Goal: Task Accomplishment & Management: Complete application form

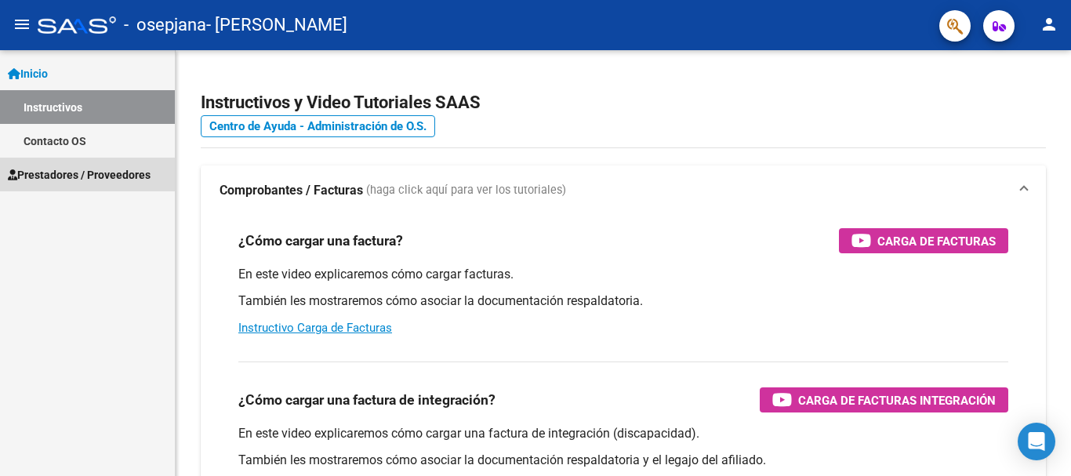
click at [58, 173] on span "Prestadores / Proveedores" at bounding box center [79, 174] width 143 height 17
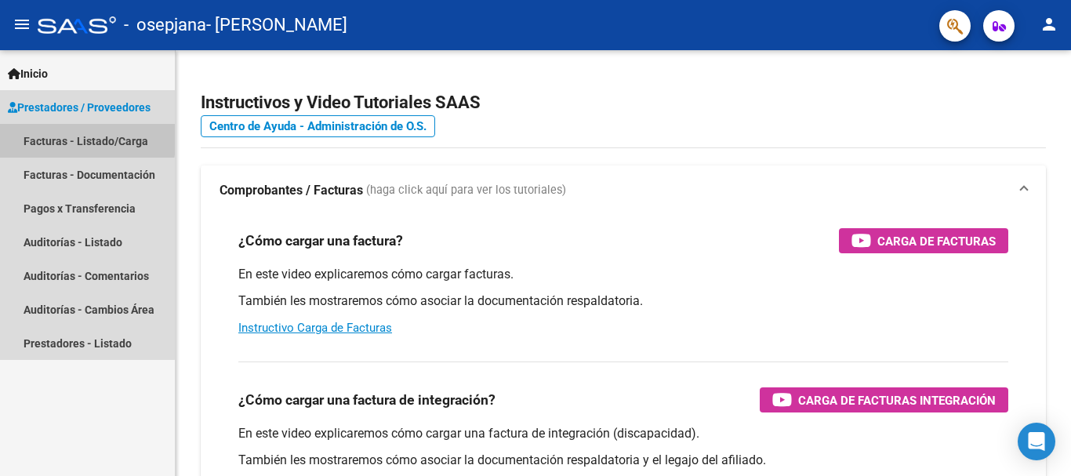
click at [59, 136] on link "Facturas - Listado/Carga" at bounding box center [87, 141] width 175 height 34
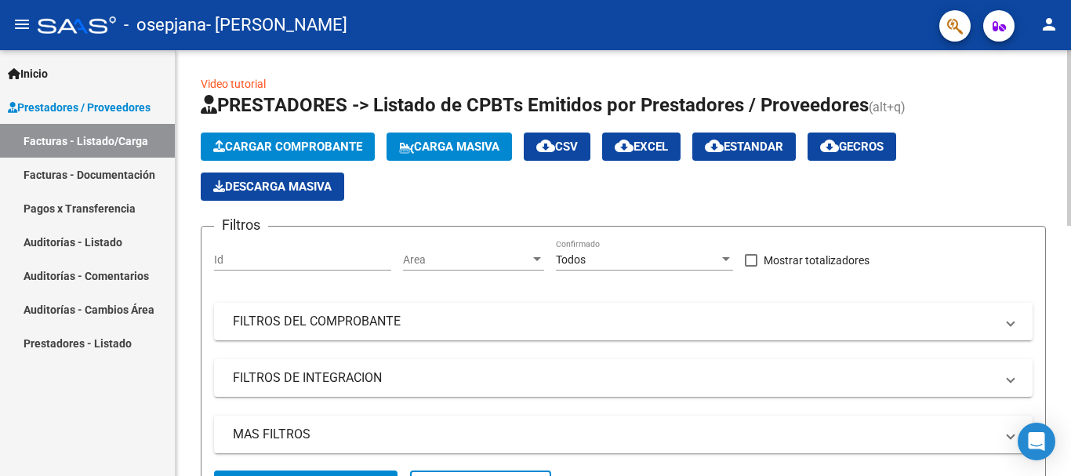
click at [275, 141] on span "Cargar Comprobante" at bounding box center [287, 147] width 149 height 14
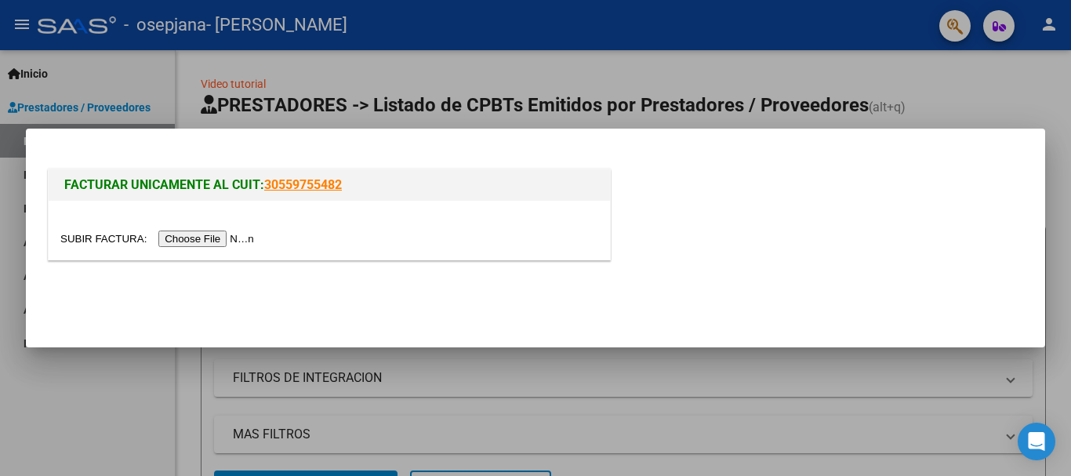
click at [103, 239] on input "file" at bounding box center [159, 239] width 198 height 16
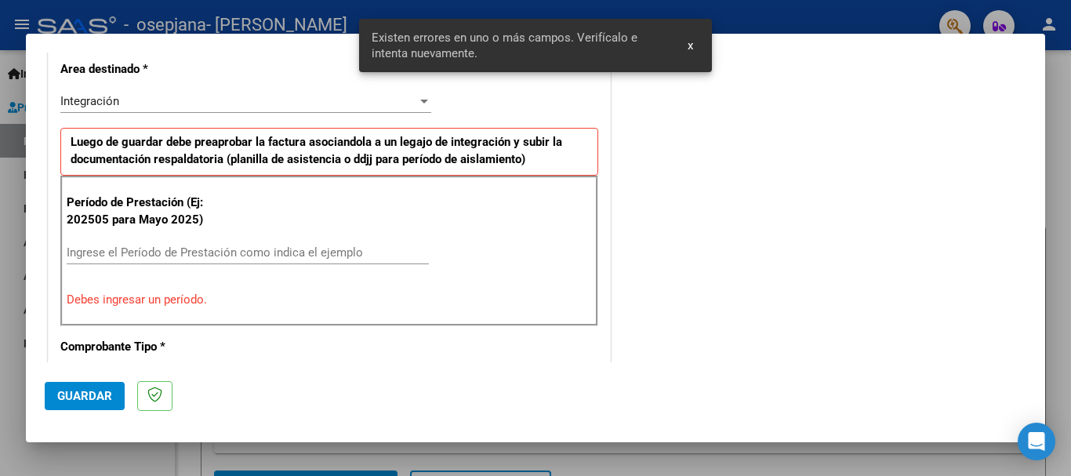
scroll to position [391, 0]
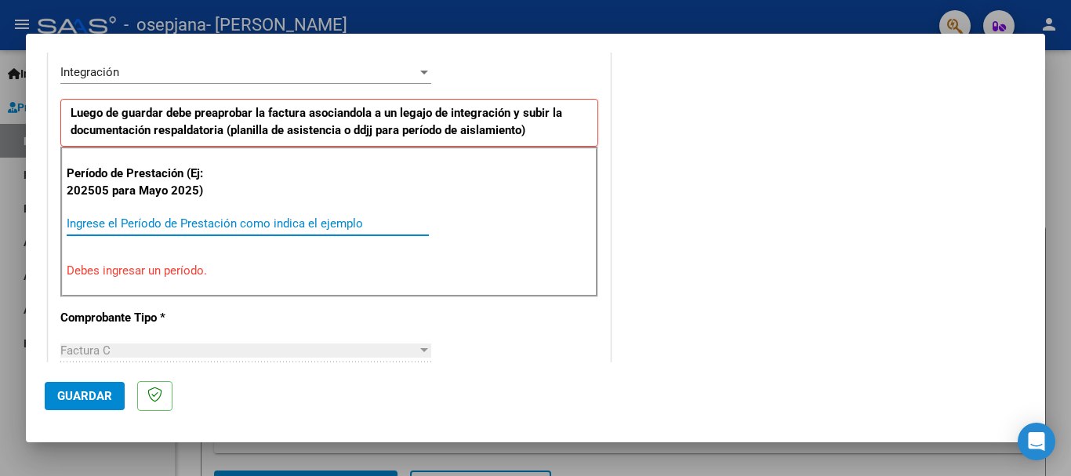
click at [123, 222] on input "Ingrese el Período de Prestación como indica el ejemplo" at bounding box center [248, 223] width 362 height 14
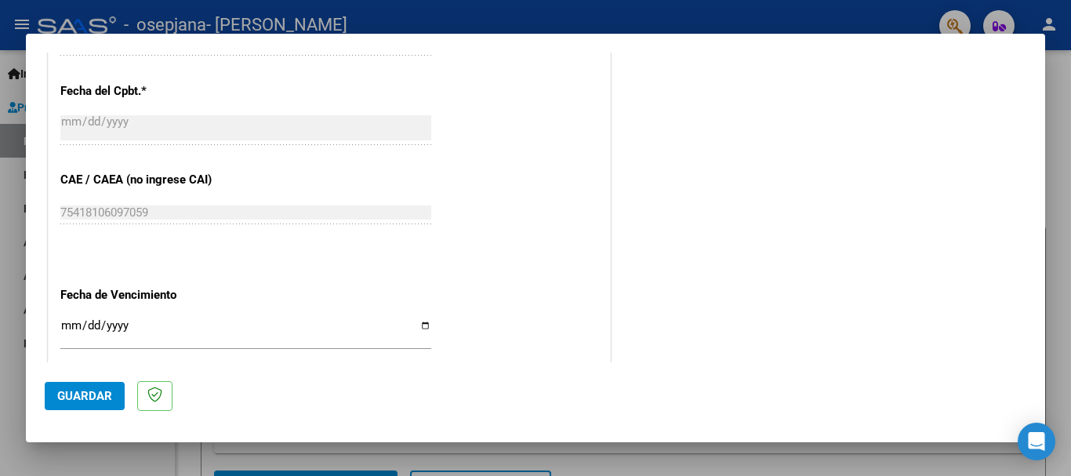
scroll to position [940, 0]
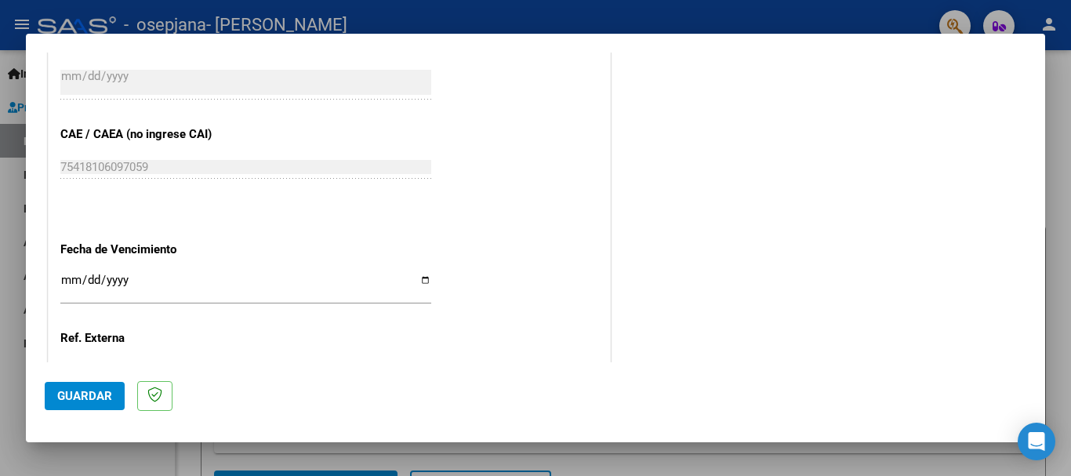
type input "202509"
click at [421, 285] on input "Ingresar la fecha" at bounding box center [245, 286] width 371 height 25
type input "[DATE]"
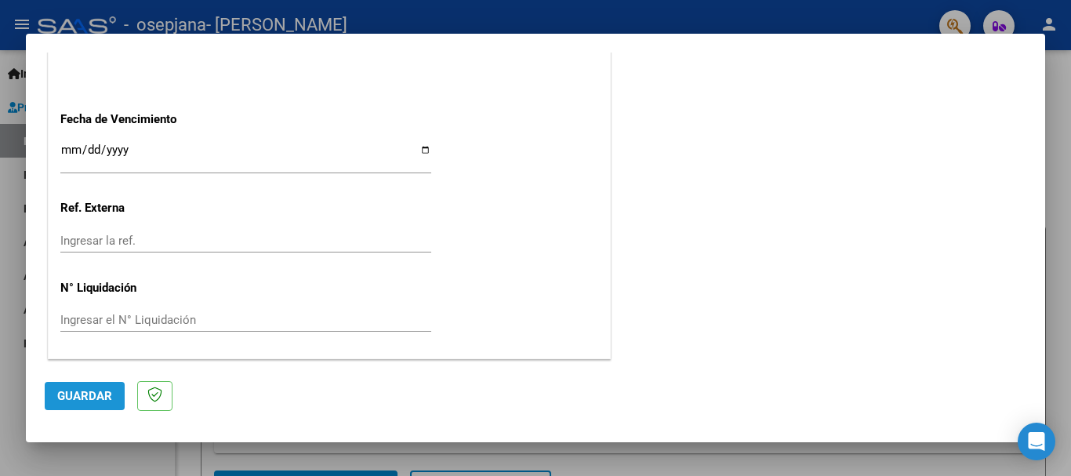
click at [91, 387] on button "Guardar" at bounding box center [85, 396] width 80 height 28
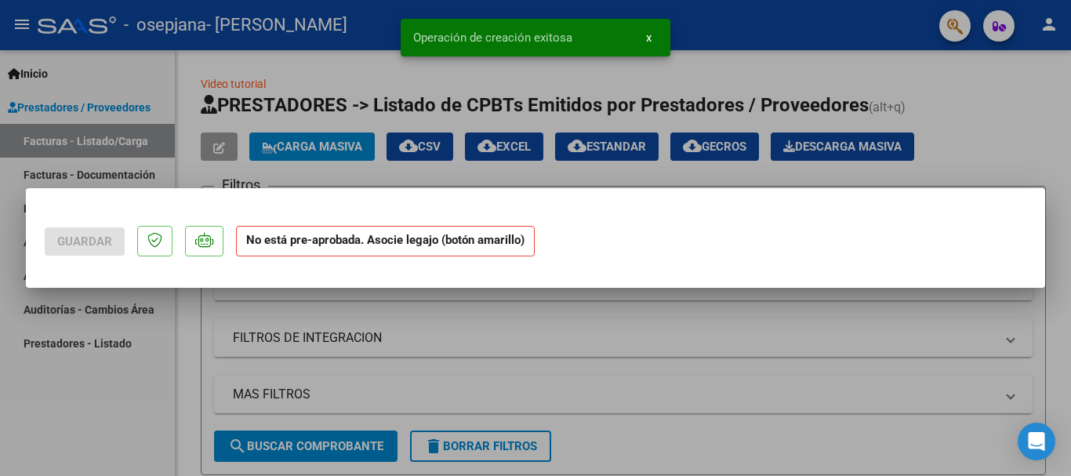
scroll to position [0, 0]
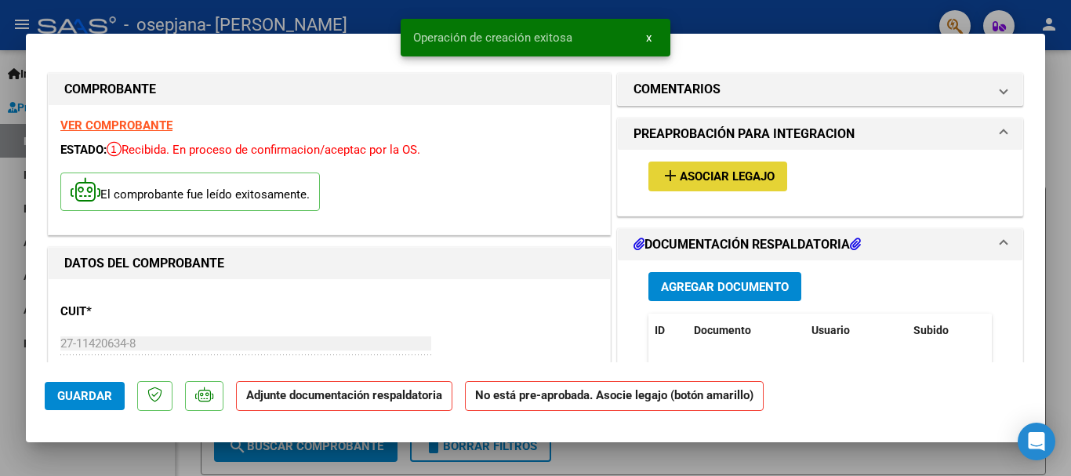
click at [743, 169] on span "add Asociar Legajo" at bounding box center [718, 176] width 114 height 14
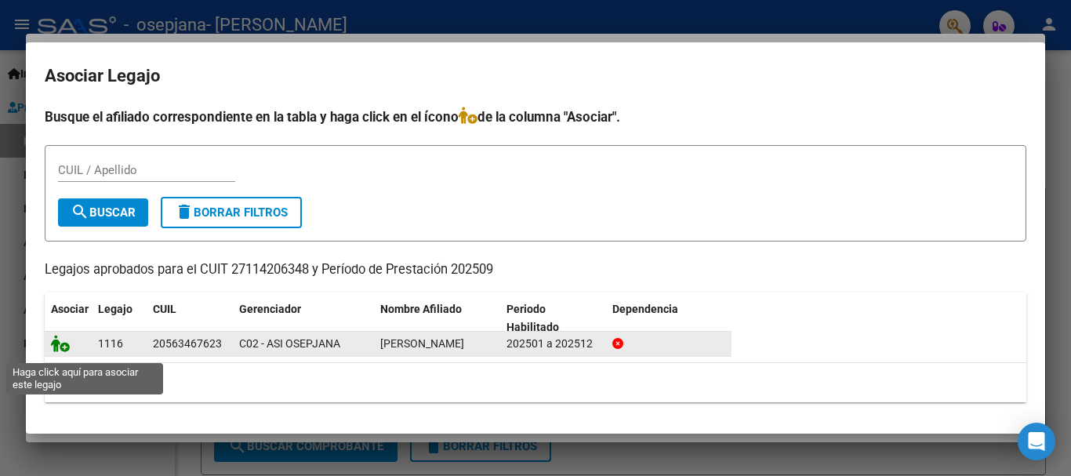
click at [56, 346] on icon at bounding box center [60, 343] width 19 height 17
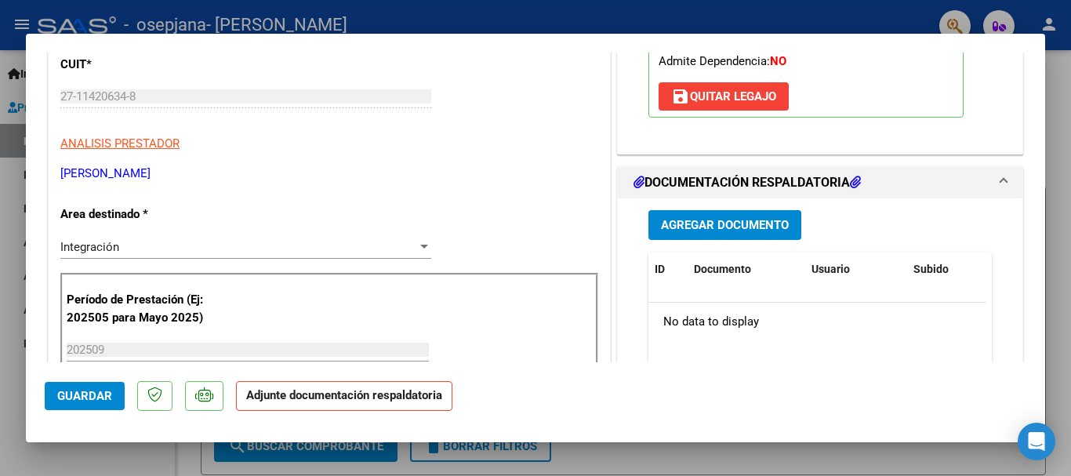
scroll to position [314, 0]
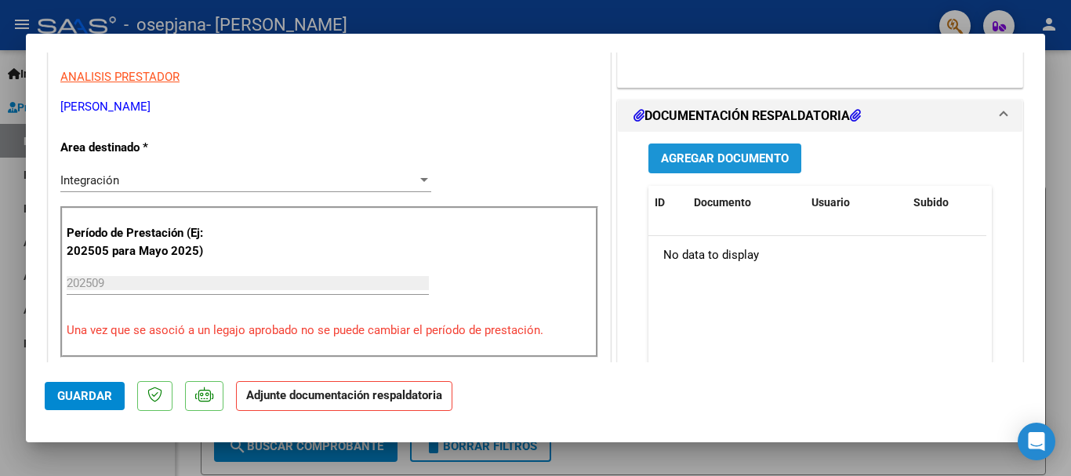
click at [708, 158] on span "Agregar Documento" at bounding box center [725, 159] width 128 height 14
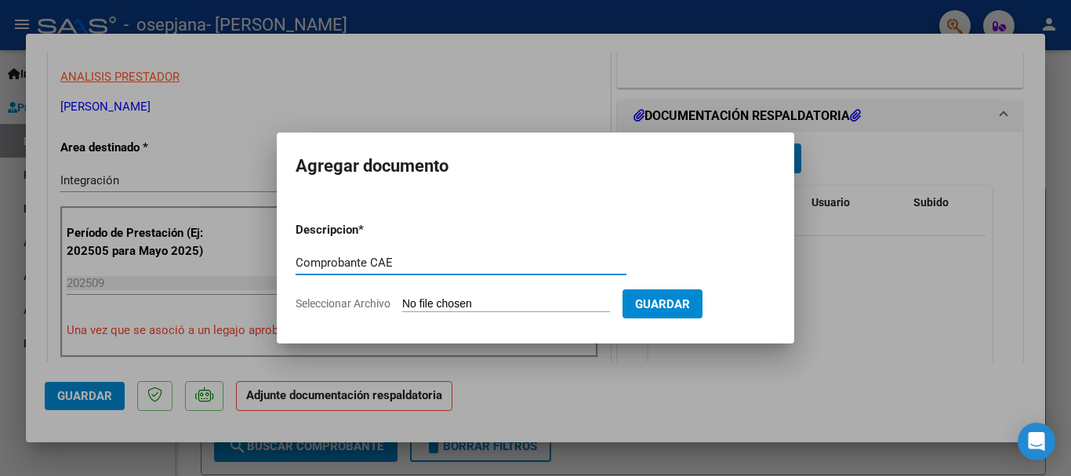
type input "Comprobante CAE"
click at [374, 300] on span "Seleccionar Archivo" at bounding box center [343, 303] width 95 height 13
click at [402, 300] on input "Seleccionar Archivo" at bounding box center [506, 304] width 208 height 15
type input "C:\fakepath\CAE Ringo fac.1211 [DATE].pdf"
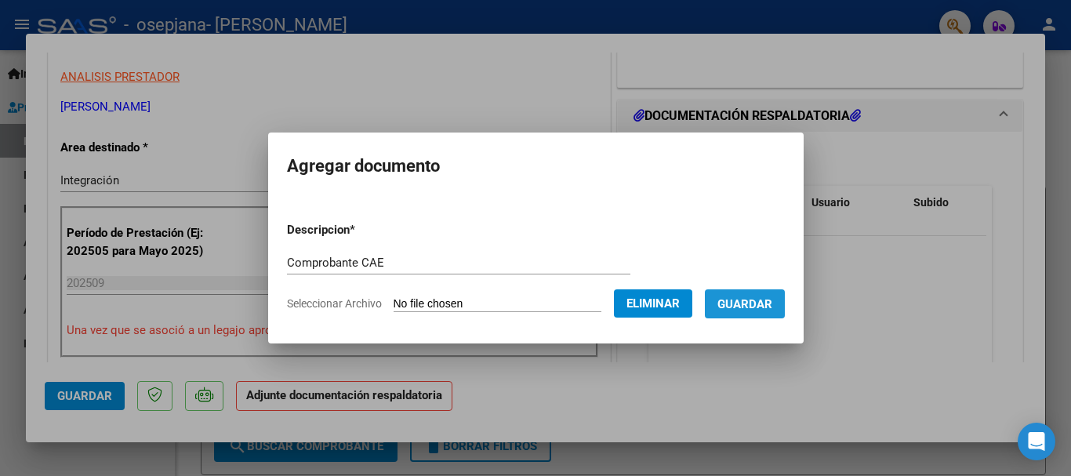
click at [764, 295] on button "Guardar" at bounding box center [745, 303] width 80 height 29
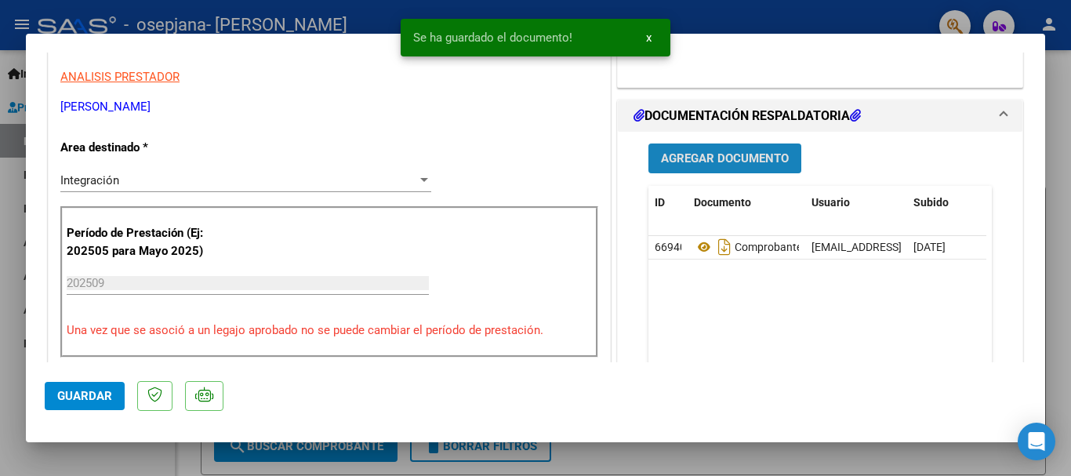
click at [726, 165] on button "Agregar Documento" at bounding box center [724, 158] width 153 height 29
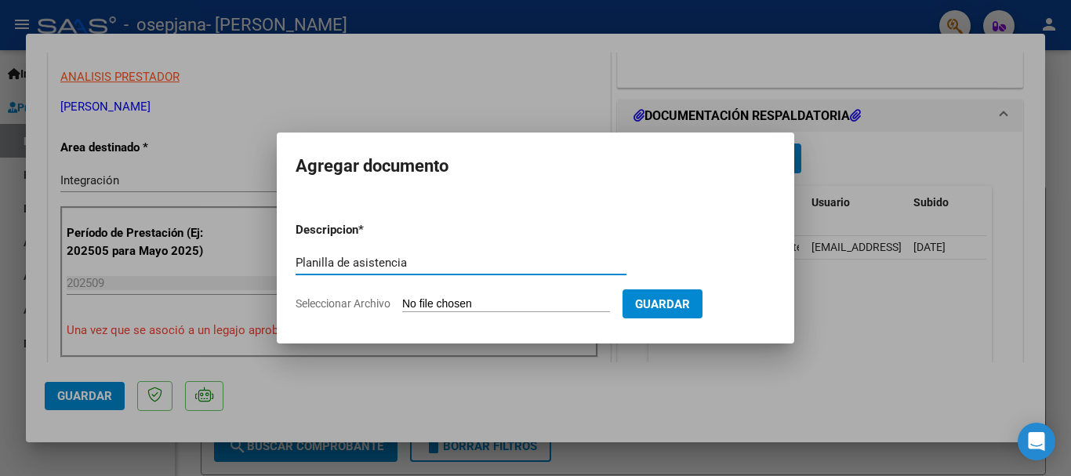
type input "Planilla de asistencia"
click at [345, 310] on span "Seleccionar Archivo" at bounding box center [343, 303] width 95 height 13
click at [402, 310] on input "Seleccionar Archivo" at bounding box center [506, 304] width 208 height 15
type input "C:\fakepath\P. asist. Ringo [DATE].pdf"
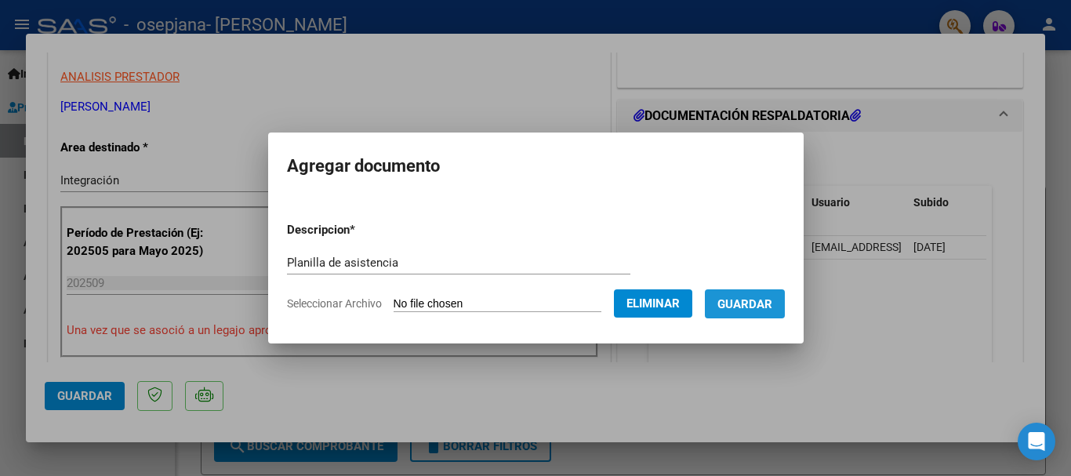
click at [763, 300] on span "Guardar" at bounding box center [745, 304] width 55 height 14
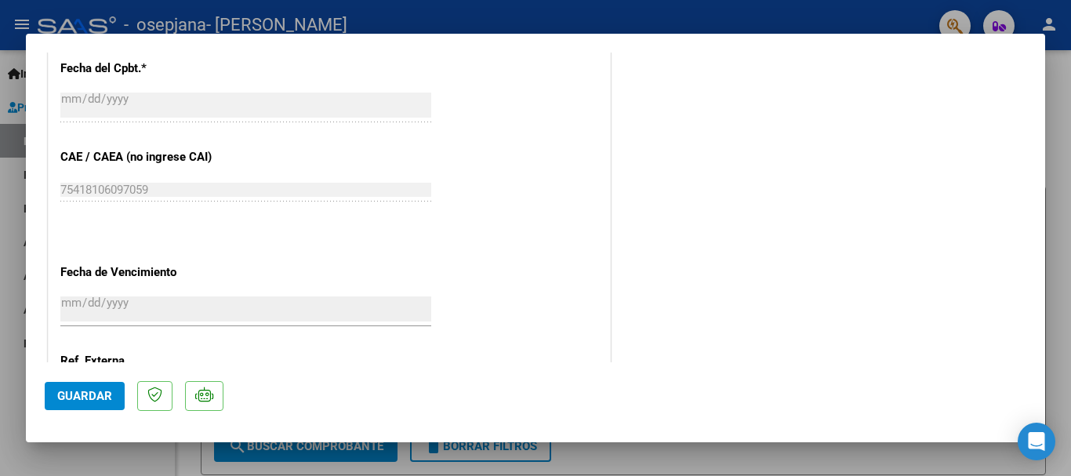
scroll to position [1094, 0]
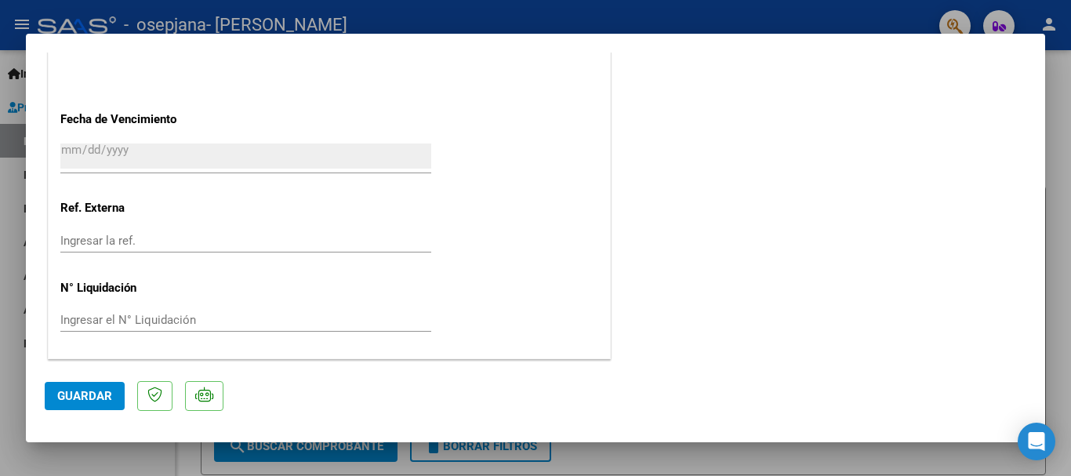
click at [78, 395] on span "Guardar" at bounding box center [84, 396] width 55 height 14
click at [1047, 24] on div at bounding box center [535, 238] width 1071 height 476
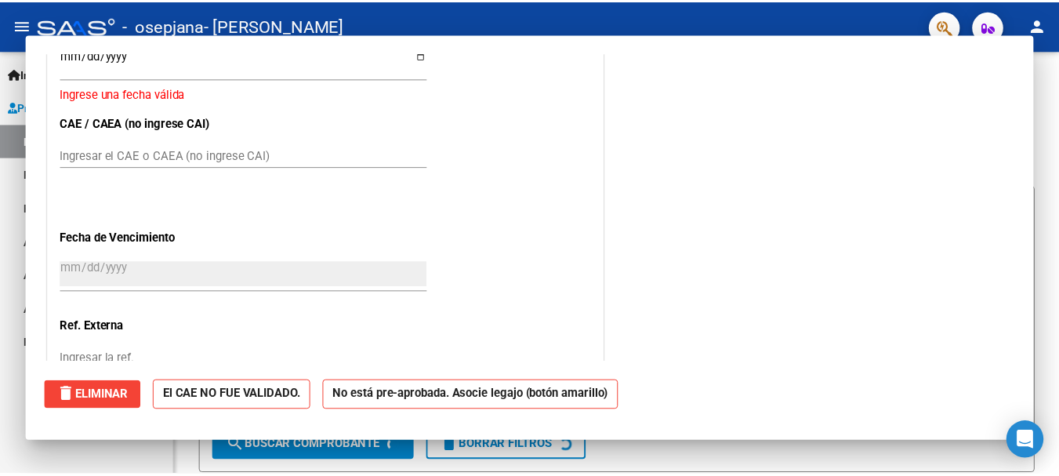
scroll to position [0, 0]
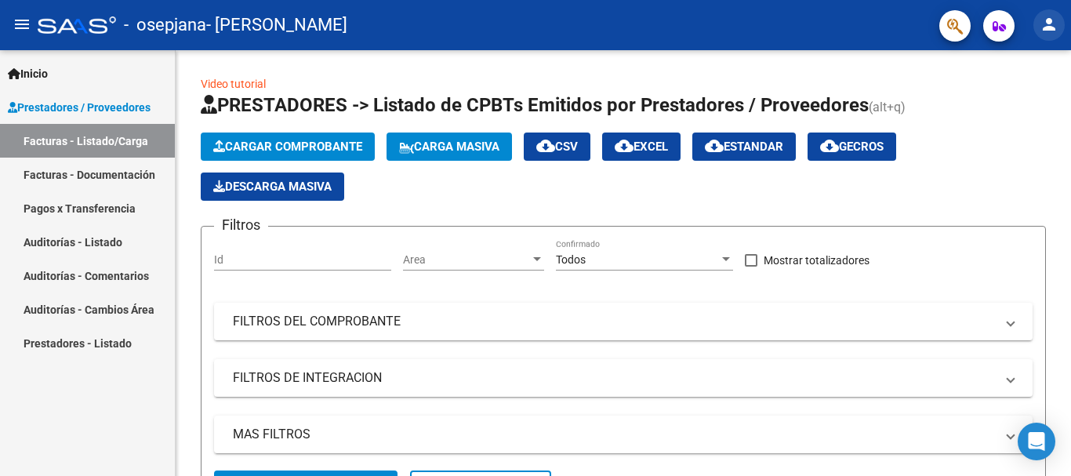
click at [1040, 24] on mat-icon "person" at bounding box center [1049, 24] width 19 height 19
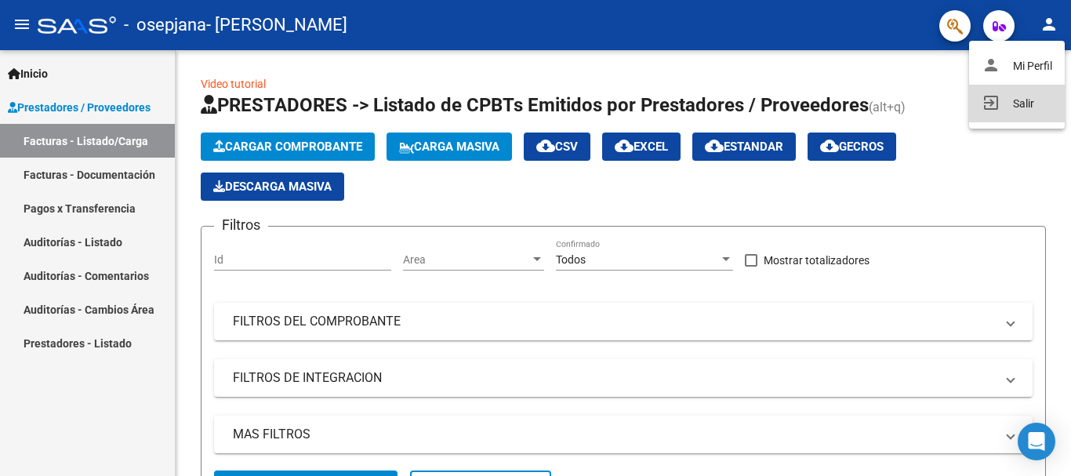
click at [1015, 100] on button "exit_to_app Salir" at bounding box center [1017, 104] width 96 height 38
